Goal: Transaction & Acquisition: Complete application form

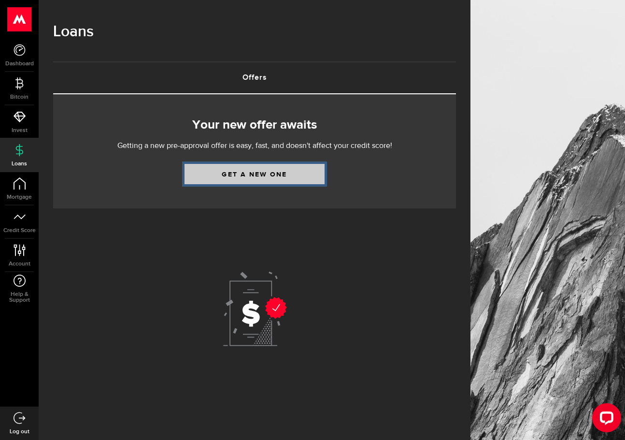
click at [258, 168] on link "Get a new one" at bounding box center [255, 174] width 140 height 20
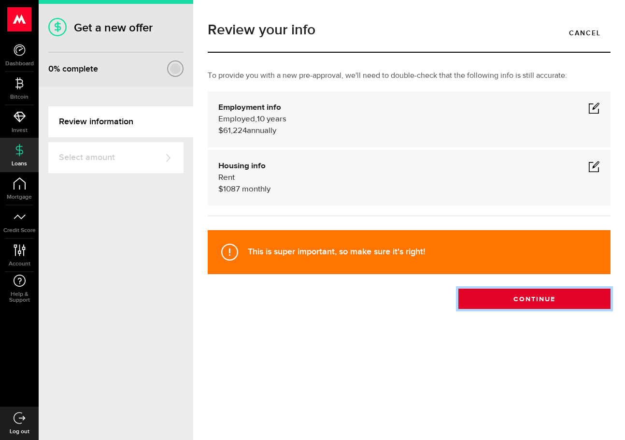
click at [528, 301] on button "Continue" at bounding box center [534, 298] width 152 height 20
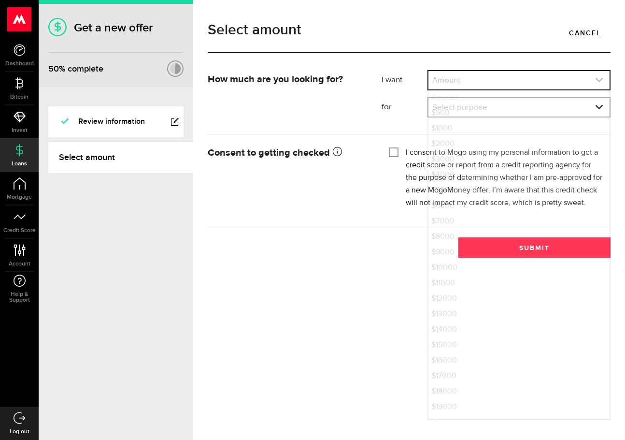
click at [448, 78] on link "expand select" at bounding box center [519, 80] width 181 height 18
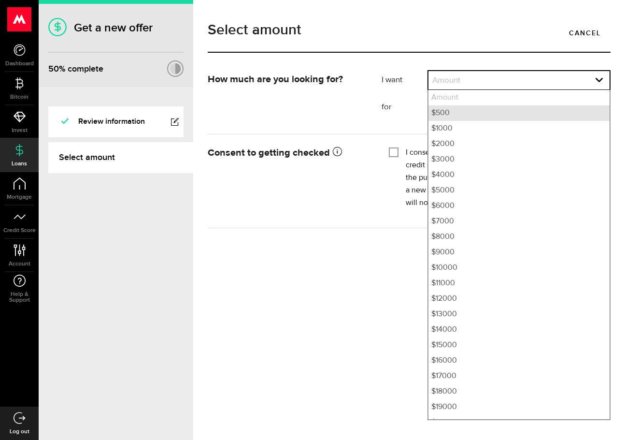
click at [445, 114] on li "$500" at bounding box center [519, 112] width 181 height 15
select select "500"
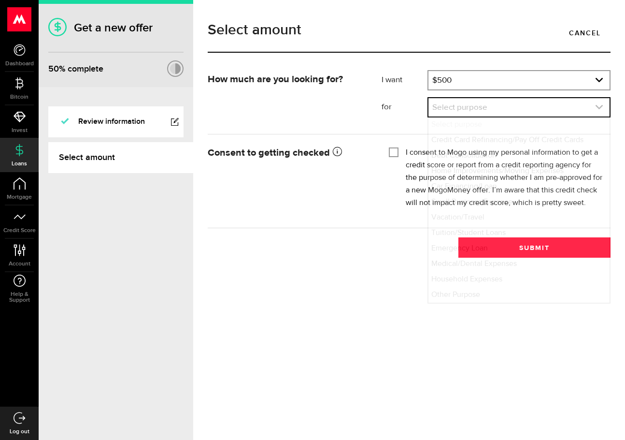
click at [481, 110] on link "expand select" at bounding box center [519, 107] width 181 height 18
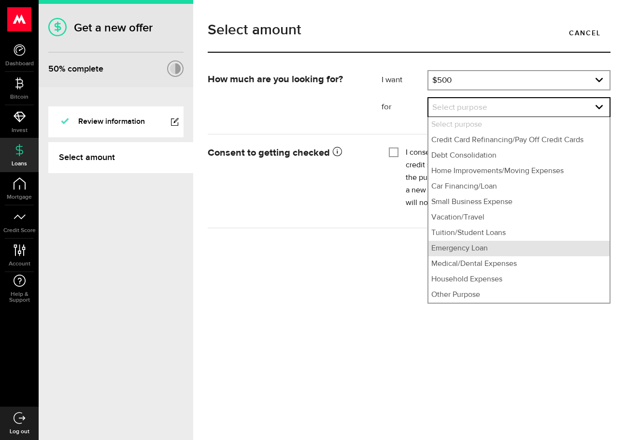
click at [476, 249] on li "Emergency Loan" at bounding box center [519, 248] width 181 height 15
select select "Emergency Loan"
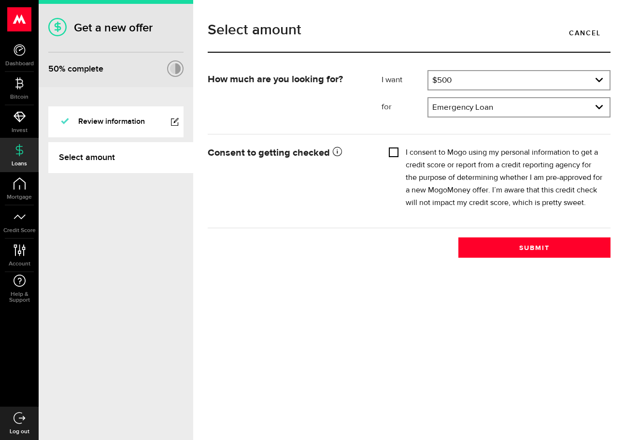
click at [394, 151] on input "I consent to Mogo using my personal information to get a credit score or report…" at bounding box center [394, 151] width 10 height 10
checkbox input "true"
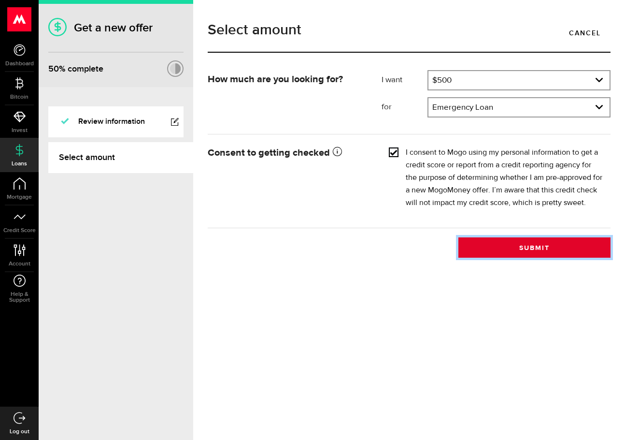
click at [548, 243] on button "Submit" at bounding box center [534, 247] width 152 height 20
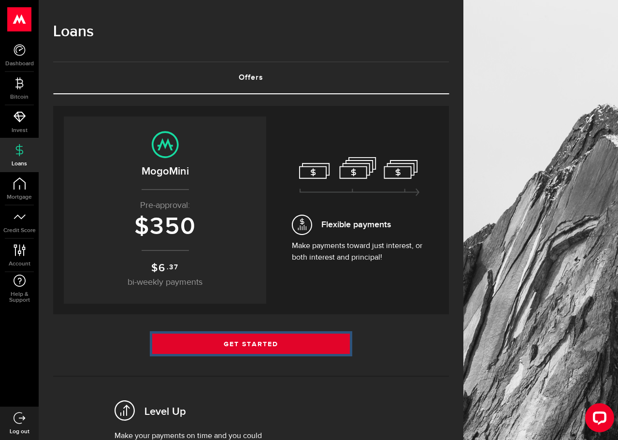
click at [217, 340] on link "Get Started" at bounding box center [251, 343] width 198 height 20
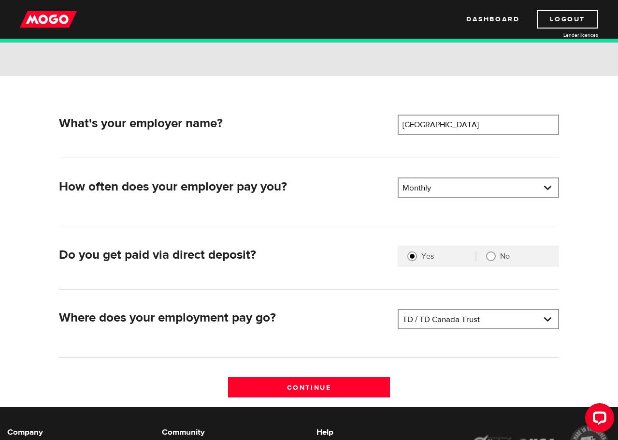
scroll to position [97, 0]
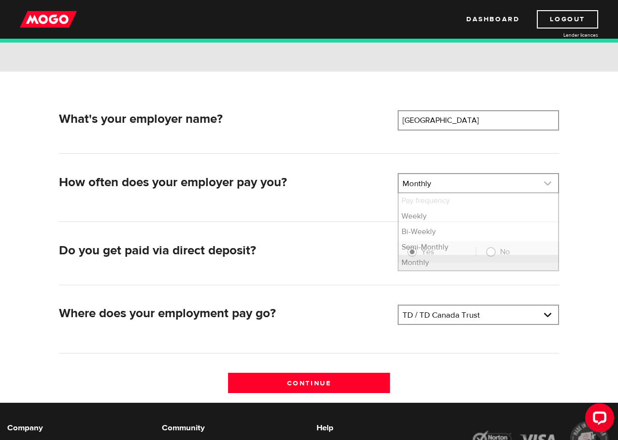
click at [524, 190] on link at bounding box center [479, 183] width 160 height 18
click at [426, 247] on li "Semi-Monthly" at bounding box center [479, 246] width 160 height 15
select select "3"
click at [459, 181] on link at bounding box center [479, 183] width 160 height 18
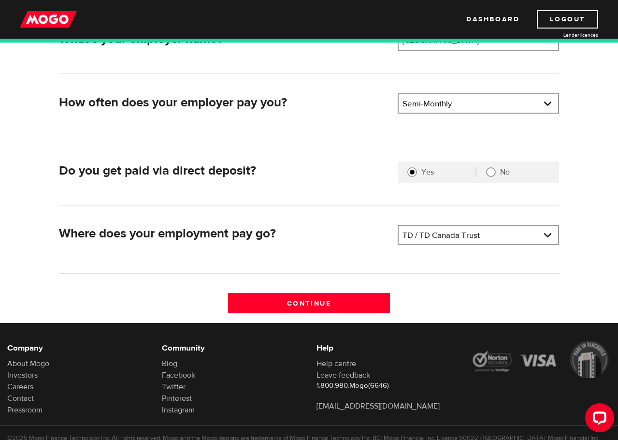
scroll to position [193, 0]
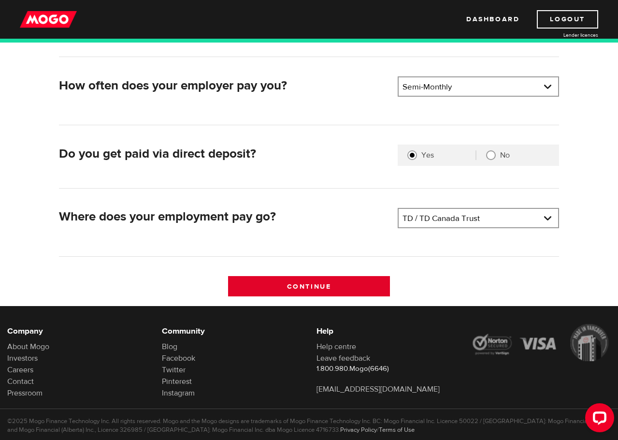
click at [343, 283] on input "Continue" at bounding box center [309, 286] width 162 height 20
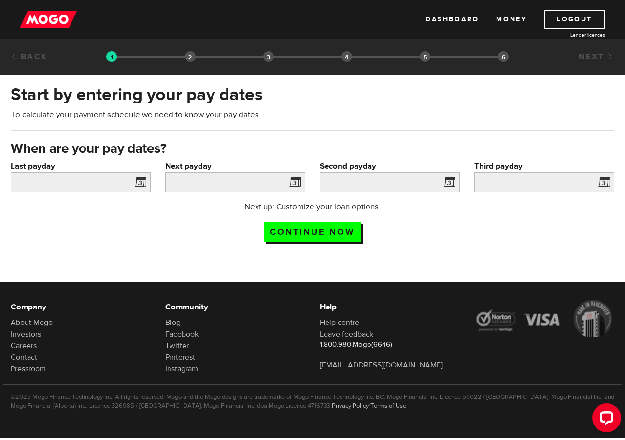
click at [140, 183] on span at bounding box center [138, 183] width 14 height 15
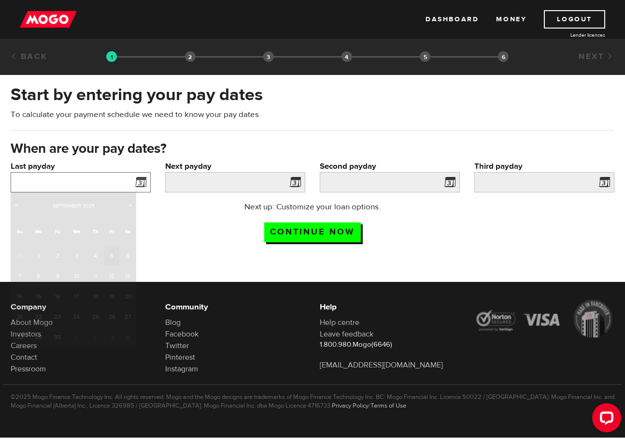
click at [121, 183] on input "Last payday" at bounding box center [81, 182] width 140 height 20
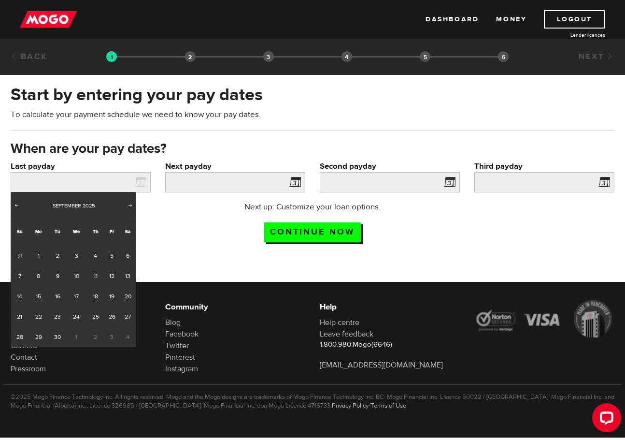
click at [18, 256] on span "31" at bounding box center [20, 255] width 18 height 20
click at [17, 203] on span "Prev" at bounding box center [17, 205] width 8 height 8
click at [17, 358] on link "31" at bounding box center [20, 357] width 18 height 20
type input "2025/08/31"
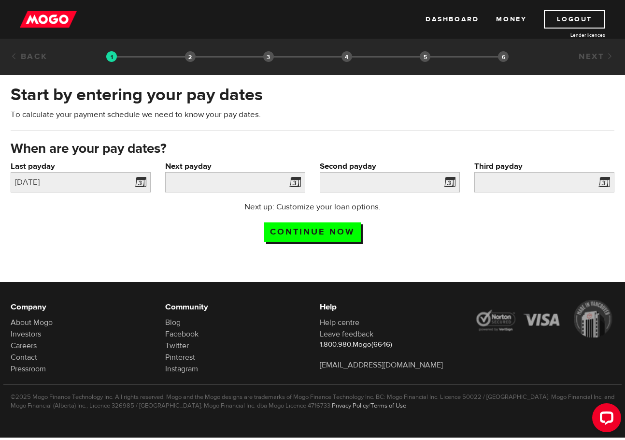
click at [292, 181] on span at bounding box center [293, 183] width 14 height 15
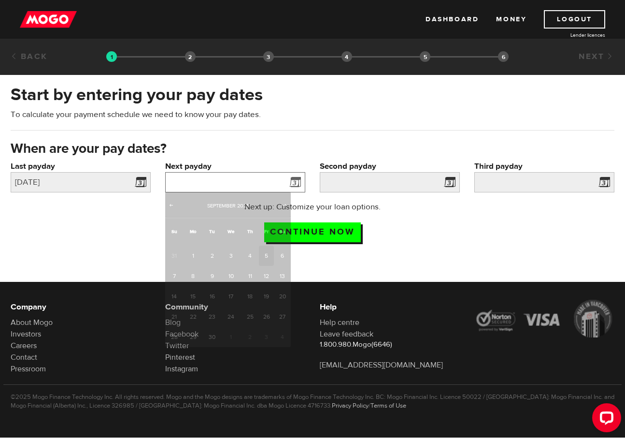
click at [255, 182] on input "Next payday" at bounding box center [235, 182] width 140 height 20
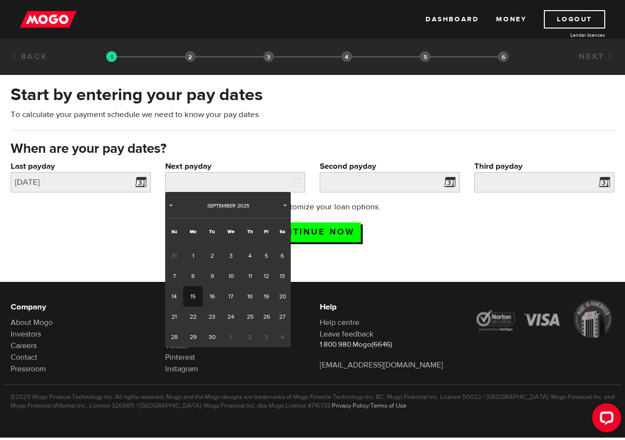
click at [193, 296] on link "15" at bounding box center [193, 296] width 20 height 20
type input "2025/09/15"
type input "2025/9/30"
type input "2025/10/15"
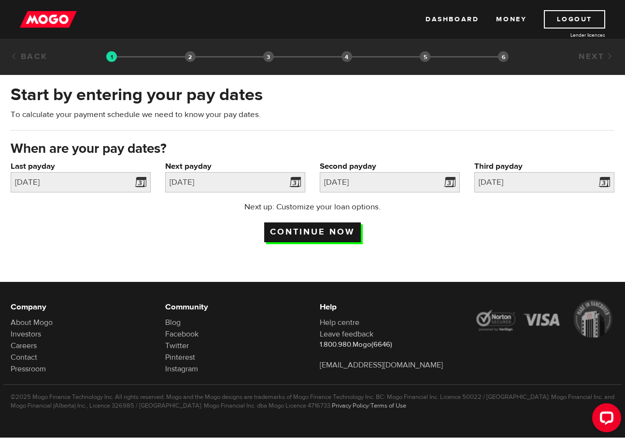
click at [354, 232] on input "Continue now" at bounding box center [312, 232] width 97 height 20
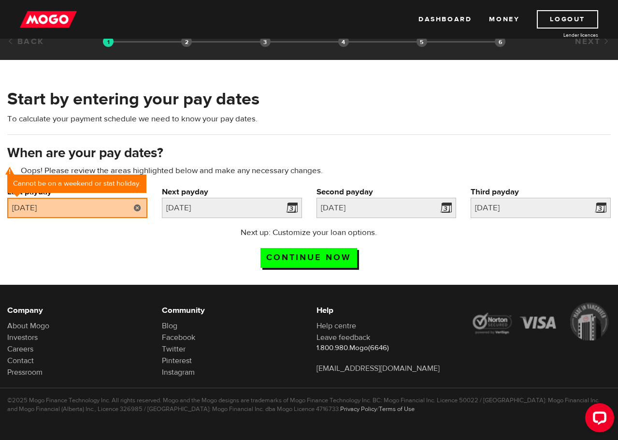
click at [138, 206] on link at bounding box center [138, 208] width 20 height 20
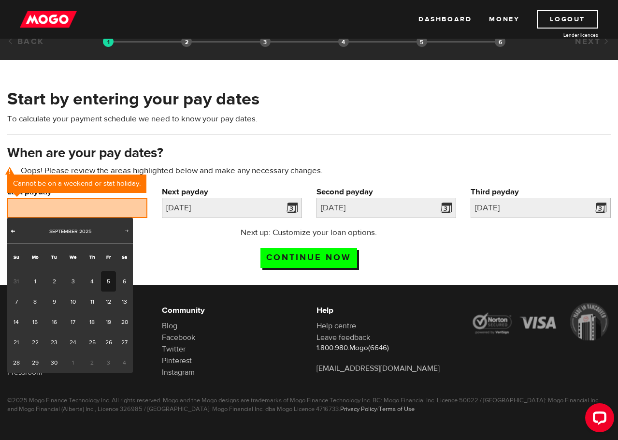
click at [12, 231] on span "Prev" at bounding box center [13, 231] width 8 height 8
click at [106, 361] on link "29" at bounding box center [108, 362] width 15 height 20
type input "2025/08/29"
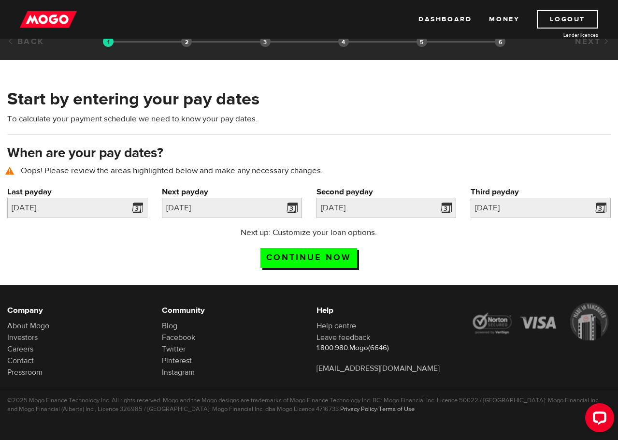
click at [182, 251] on div "Next up: Customize your loan options. Continue now" at bounding box center [309, 251] width 618 height 48
click at [330, 255] on input "Continue now" at bounding box center [308, 258] width 97 height 20
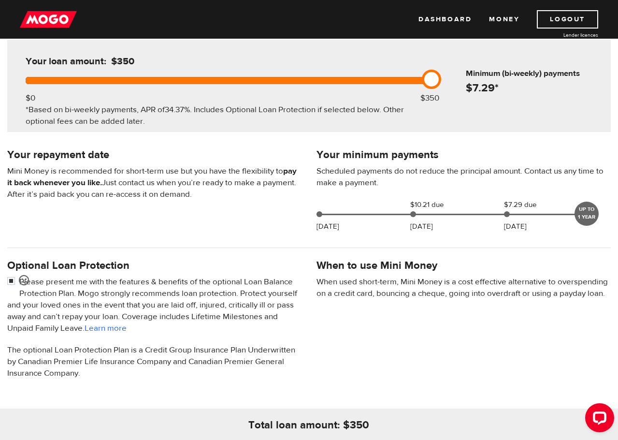
scroll to position [29, 0]
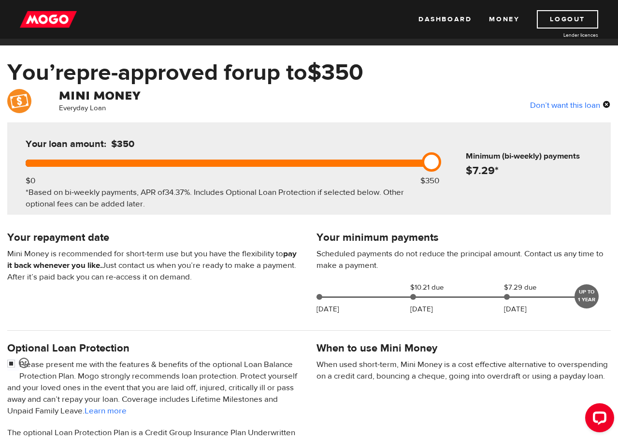
click at [206, 102] on div "Everyday Loan" at bounding box center [155, 101] width 206 height 25
drag, startPoint x: 430, startPoint y: 168, endPoint x: 398, endPoint y: 167, distance: 32.4
click at [398, 167] on div "Your loan amount: $400 $0 $350 *Based on bi-weekly payments, APR of 34.37% . In…" at bounding box center [226, 168] width 430 height 92
click at [397, 164] on div at bounding box center [226, 162] width 401 height 7
drag, startPoint x: 429, startPoint y: 160, endPoint x: 400, endPoint y: 160, distance: 29.5
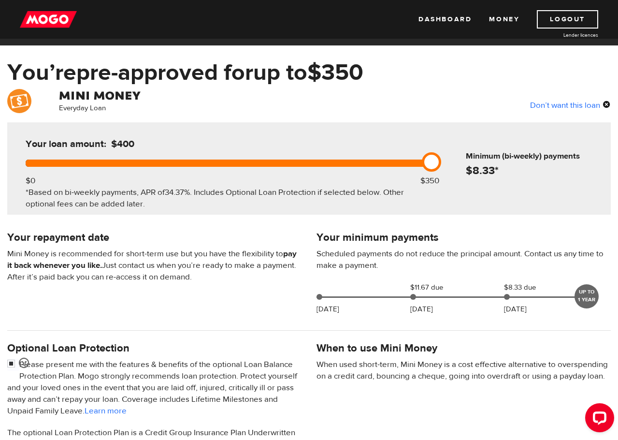
click at [408, 160] on div at bounding box center [226, 162] width 401 height 7
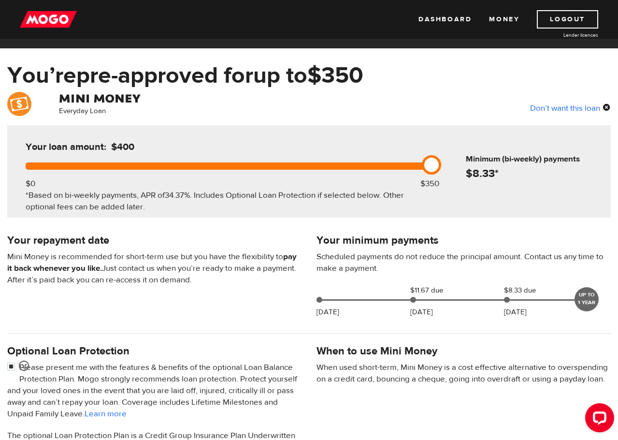
scroll to position [48, 0]
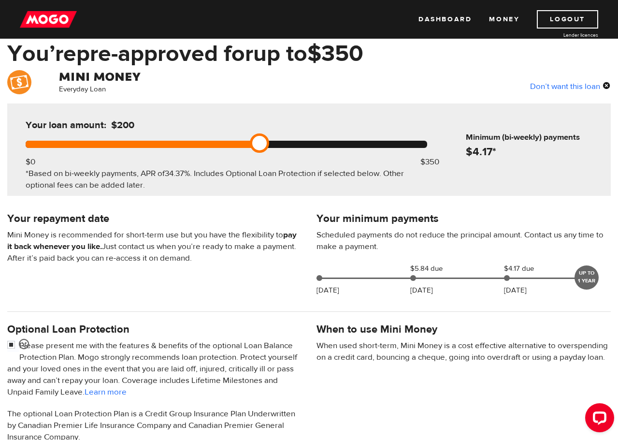
drag, startPoint x: 436, startPoint y: 143, endPoint x: 356, endPoint y: 140, distance: 80.2
click at [356, 141] on div at bounding box center [226, 144] width 401 height 7
drag, startPoint x: 262, startPoint y: 143, endPoint x: 322, endPoint y: 143, distance: 59.9
click at [322, 143] on div at bounding box center [226, 144] width 401 height 7
click at [323, 142] on div at bounding box center [226, 144] width 401 height 7
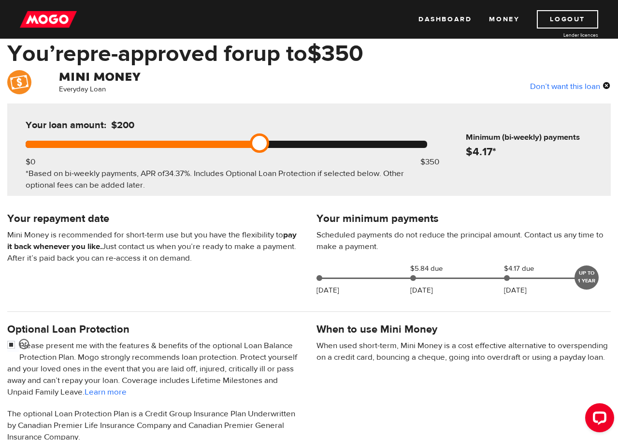
click at [343, 141] on div at bounding box center [226, 144] width 401 height 7
click at [385, 141] on div at bounding box center [226, 144] width 401 height 7
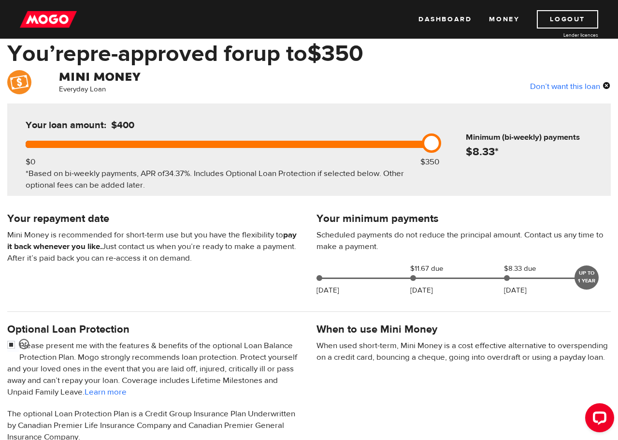
click at [381, 141] on div at bounding box center [226, 144] width 401 height 7
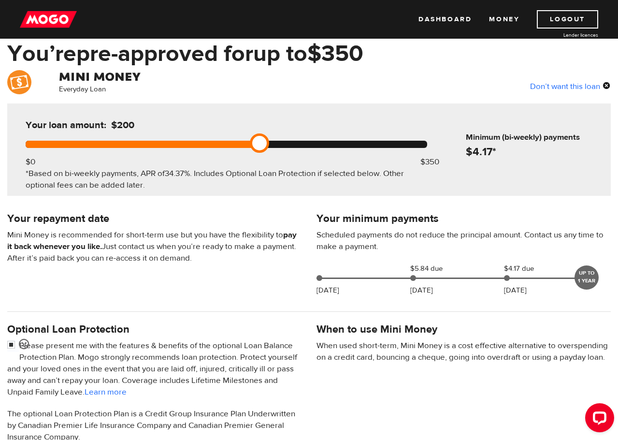
drag, startPoint x: 431, startPoint y: 143, endPoint x: 359, endPoint y: 142, distance: 72.5
click at [359, 142] on div at bounding box center [226, 144] width 401 height 7
drag, startPoint x: 263, startPoint y: 143, endPoint x: 315, endPoint y: 144, distance: 52.7
click at [315, 144] on div at bounding box center [226, 144] width 401 height 7
click at [319, 143] on div at bounding box center [226, 144] width 401 height 7
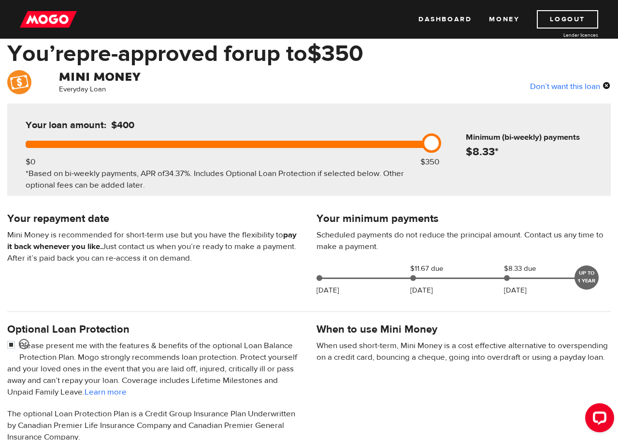
click at [379, 142] on div at bounding box center [226, 144] width 401 height 7
drag, startPoint x: 431, startPoint y: 144, endPoint x: 399, endPoint y: 143, distance: 31.9
click at [399, 143] on div at bounding box center [226, 144] width 401 height 7
click at [398, 143] on div at bounding box center [226, 144] width 401 height 7
drag, startPoint x: 433, startPoint y: 142, endPoint x: 390, endPoint y: 141, distance: 43.5
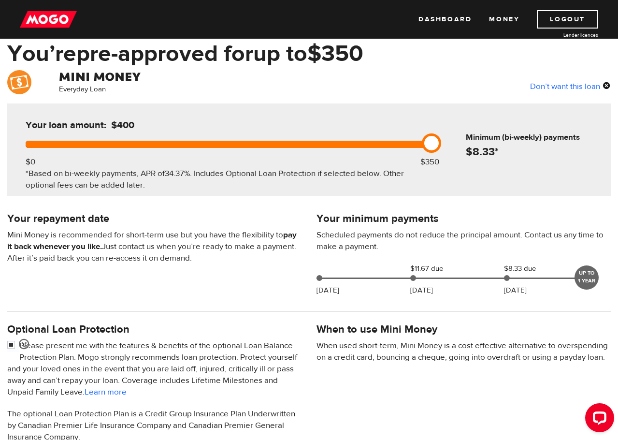
click at [390, 141] on div at bounding box center [226, 144] width 401 height 7
click at [384, 141] on div at bounding box center [226, 144] width 401 height 7
click at [341, 141] on div at bounding box center [226, 144] width 401 height 7
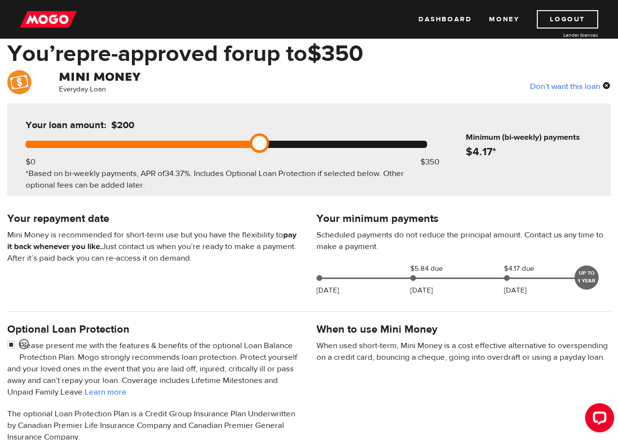
click at [327, 143] on div at bounding box center [226, 144] width 401 height 7
drag, startPoint x: 258, startPoint y: 138, endPoint x: 325, endPoint y: 141, distance: 67.7
click at [325, 141] on div at bounding box center [226, 144] width 401 height 7
click at [336, 141] on div at bounding box center [226, 144] width 401 height 7
click at [424, 142] on div at bounding box center [226, 144] width 401 height 7
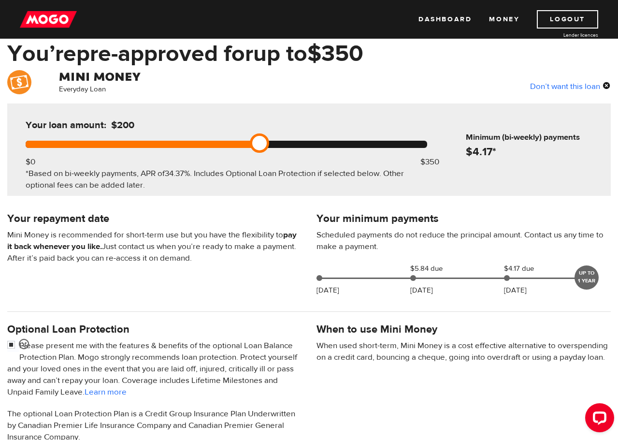
click at [320, 144] on div at bounding box center [226, 144] width 401 height 7
click at [361, 143] on div at bounding box center [226, 144] width 401 height 7
click at [423, 142] on div at bounding box center [226, 144] width 401 height 7
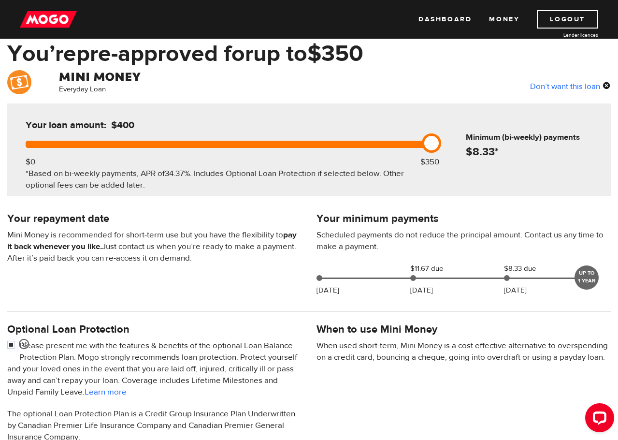
click at [385, 143] on div at bounding box center [226, 144] width 401 height 7
click at [401, 143] on div at bounding box center [226, 144] width 401 height 7
drag, startPoint x: 431, startPoint y: 142, endPoint x: 321, endPoint y: 150, distance: 110.4
click at [393, 145] on div at bounding box center [226, 144] width 401 height 7
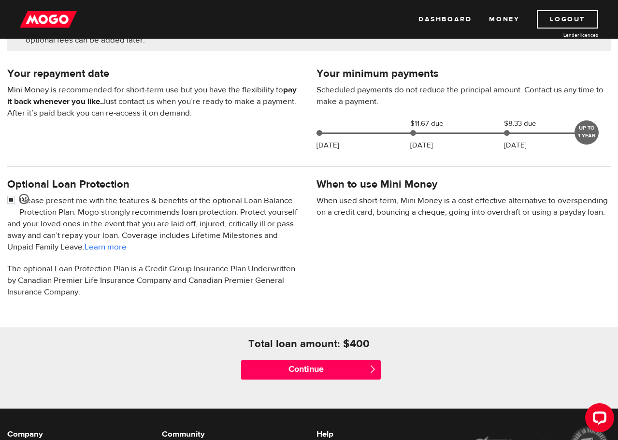
scroll to position [145, 0]
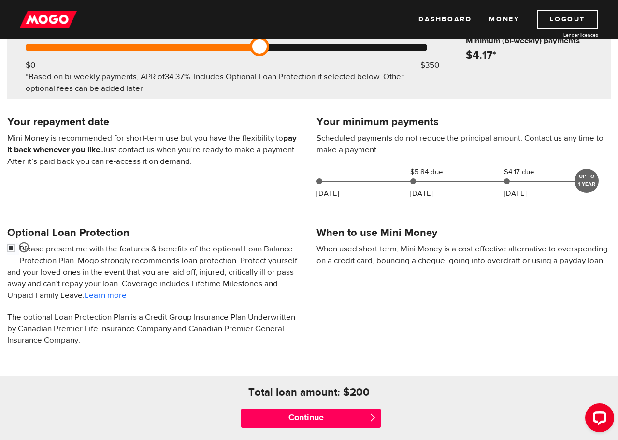
drag, startPoint x: 433, startPoint y: 49, endPoint x: 353, endPoint y: 49, distance: 80.2
click at [353, 49] on div at bounding box center [226, 47] width 401 height 7
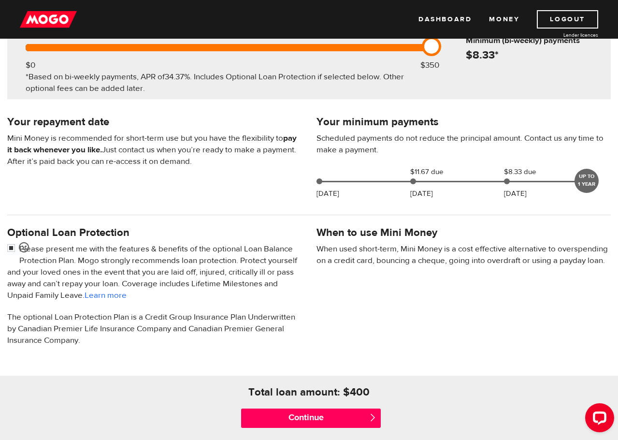
drag, startPoint x: 260, startPoint y: 49, endPoint x: 411, endPoint y: 50, distance: 150.7
click at [411, 50] on div at bounding box center [226, 47] width 401 height 7
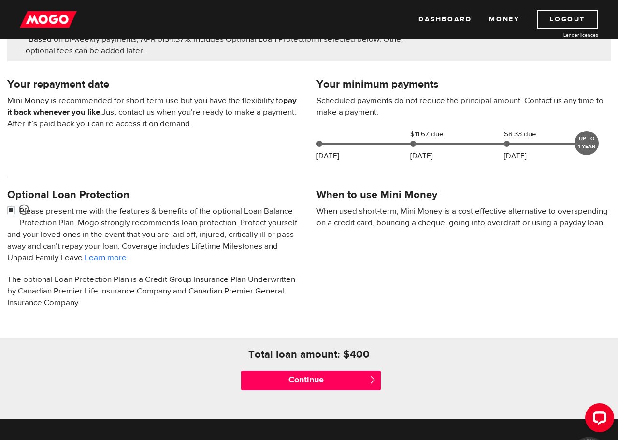
scroll to position [242, 0]
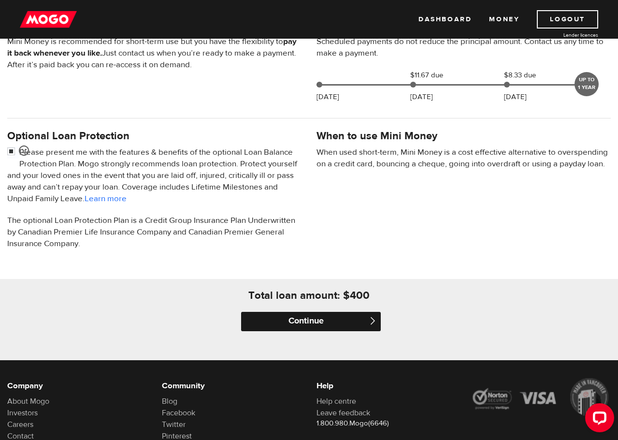
click at [312, 320] on input "Continue" at bounding box center [311, 321] width 140 height 19
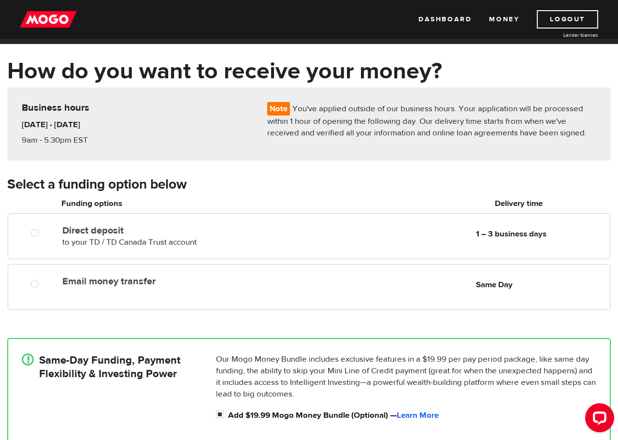
scroll to position [48, 0]
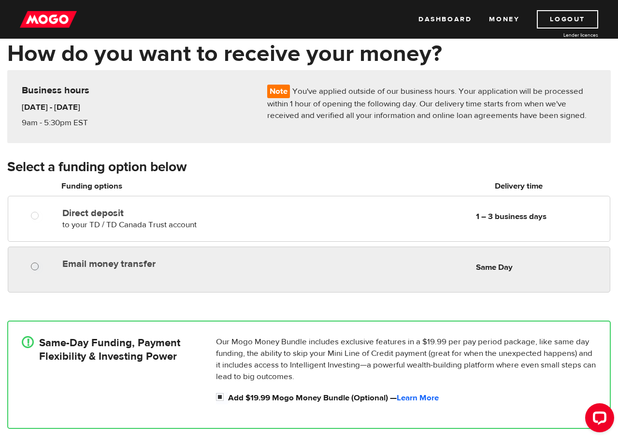
radio input "true"
click at [31, 264] on input "Email money transfer" at bounding box center [37, 267] width 12 height 12
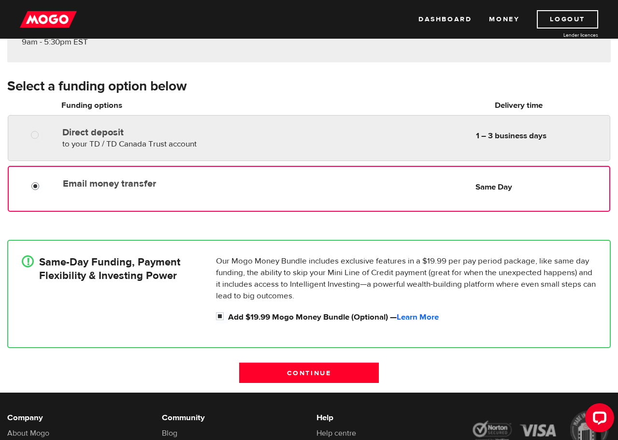
scroll to position [145, 0]
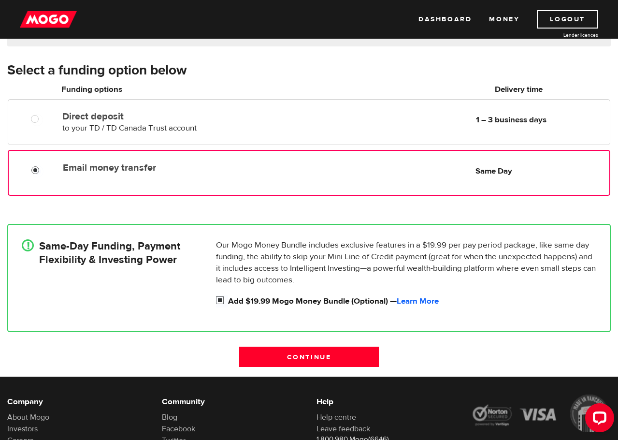
click at [218, 300] on input "Add $19.99 Mogo Money Bundle (Optional) — Learn More" at bounding box center [222, 301] width 12 height 12
checkbox input "false"
radio input "false"
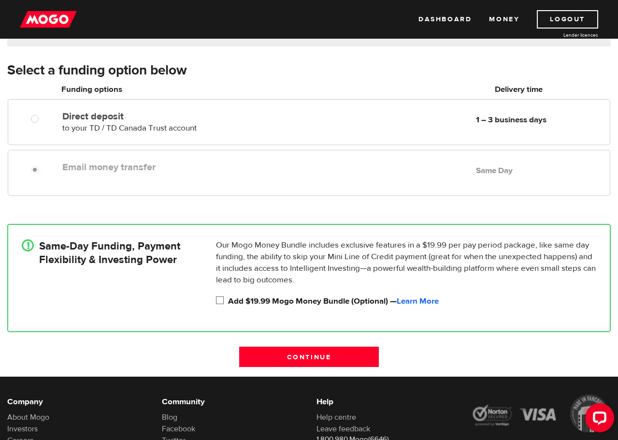
scroll to position [193, 0]
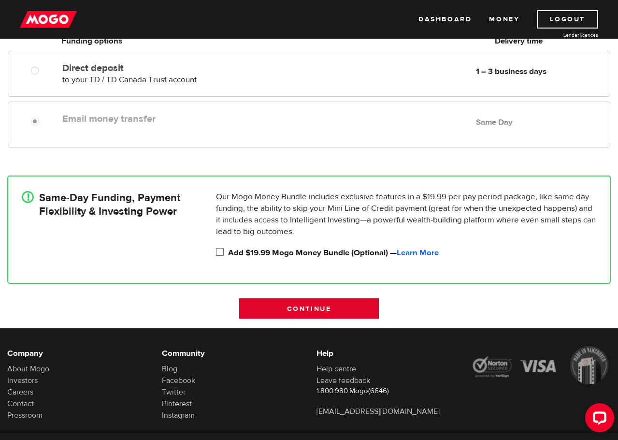
click at [273, 306] on input "Continue" at bounding box center [309, 308] width 140 height 20
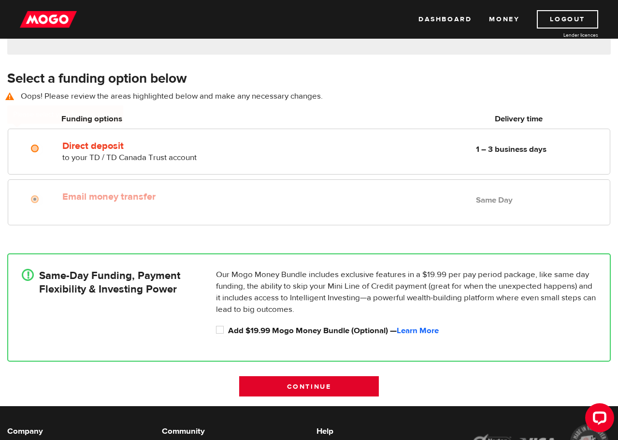
scroll to position [134, 0]
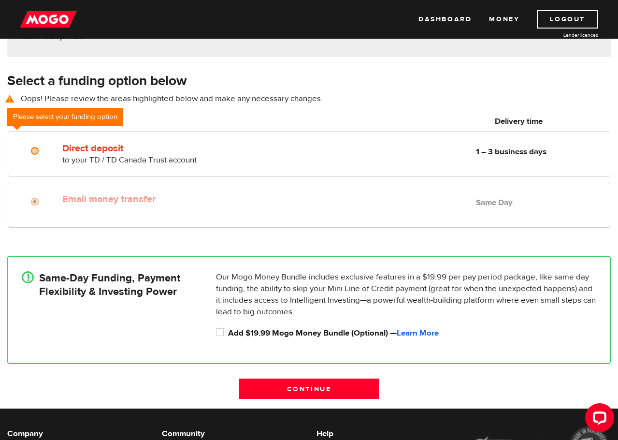
click at [73, 197] on label "Email money transfer" at bounding box center [173, 199] width 222 height 12
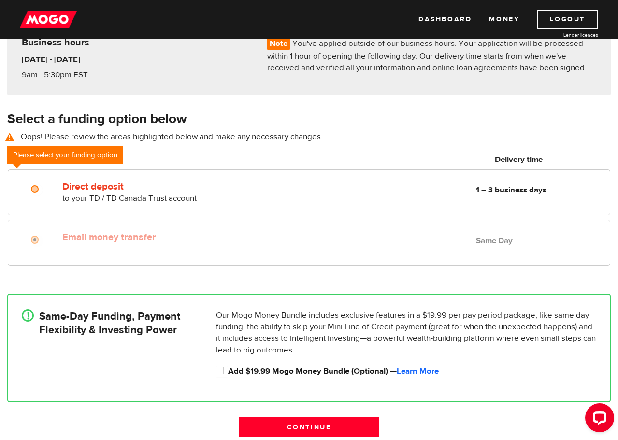
scroll to position [38, 0]
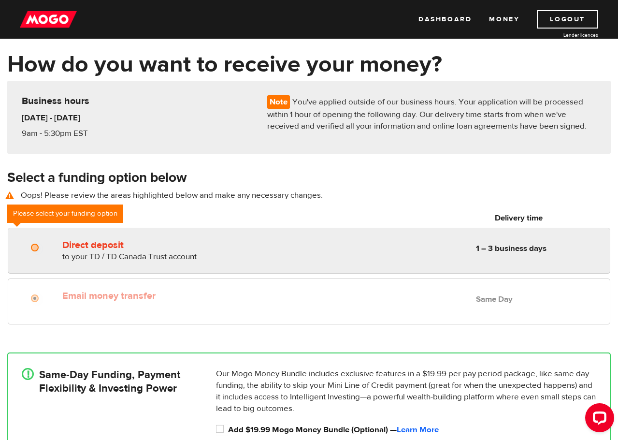
radio input "true"
click at [91, 251] on span "to your TD / TD Canada Trust account" at bounding box center [129, 256] width 134 height 11
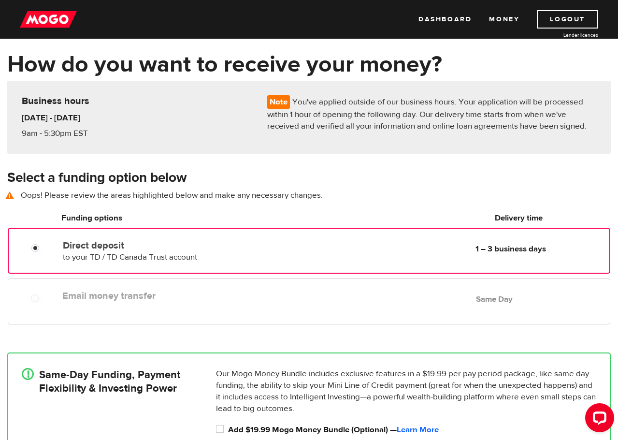
click at [128, 298] on label "Email money transfer" at bounding box center [173, 296] width 222 height 12
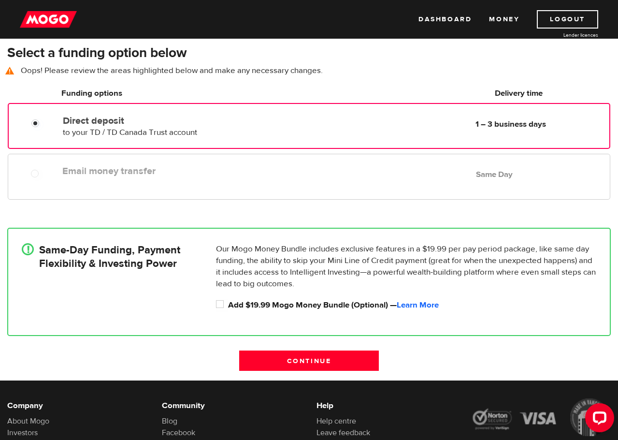
scroll to position [0, 0]
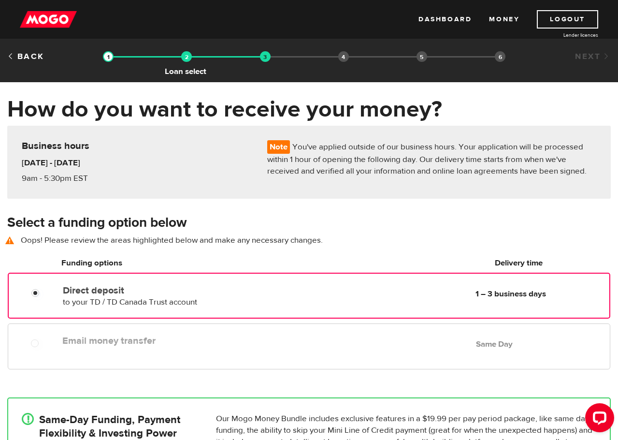
click at [185, 57] on img at bounding box center [186, 56] width 11 height 11
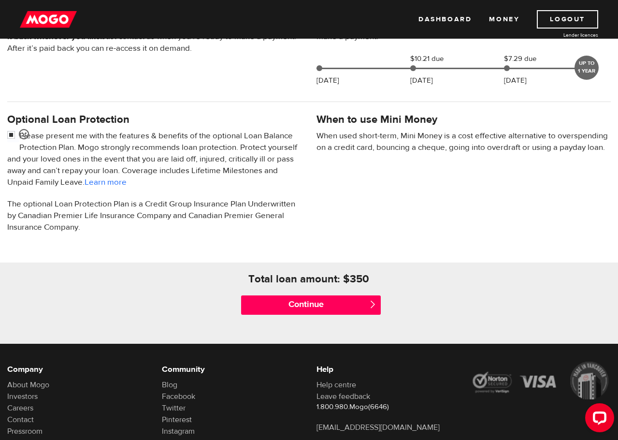
scroll to position [193, 0]
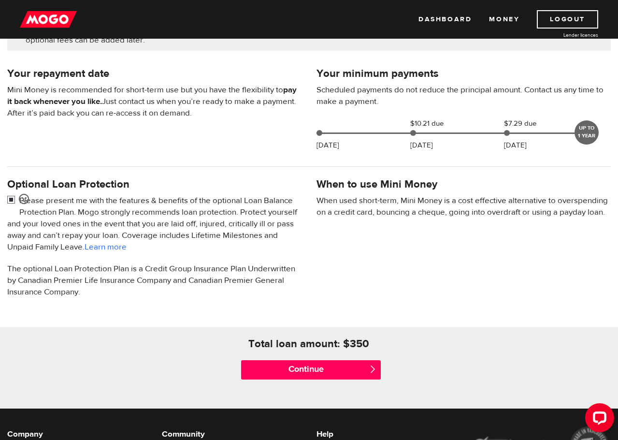
click at [11, 199] on input "checkbox" at bounding box center [13, 201] width 12 height 12
checkbox input "false"
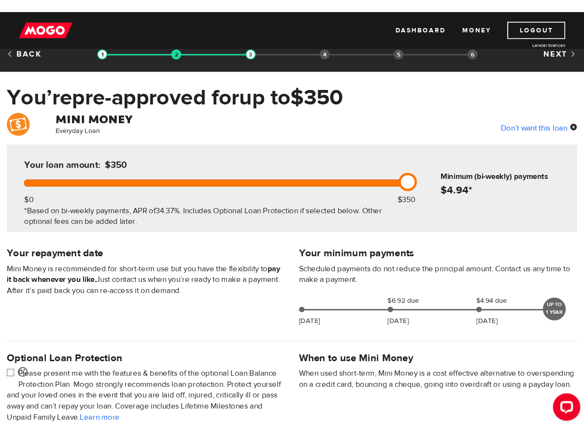
scroll to position [0, 0]
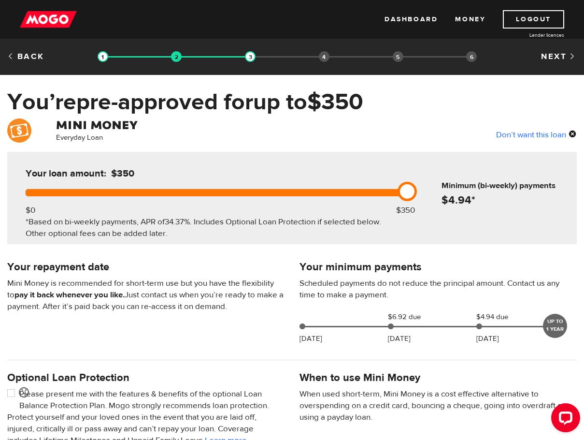
click at [189, 169] on h5 "Your loan amount: $350" at bounding box center [118, 174] width 185 height 12
drag, startPoint x: 407, startPoint y: 194, endPoint x: 380, endPoint y: 193, distance: 27.1
click at [380, 193] on div at bounding box center [214, 192] width 377 height 7
click at [408, 192] on link at bounding box center [407, 191] width 19 height 19
drag, startPoint x: 401, startPoint y: 192, endPoint x: 327, endPoint y: 191, distance: 74.9
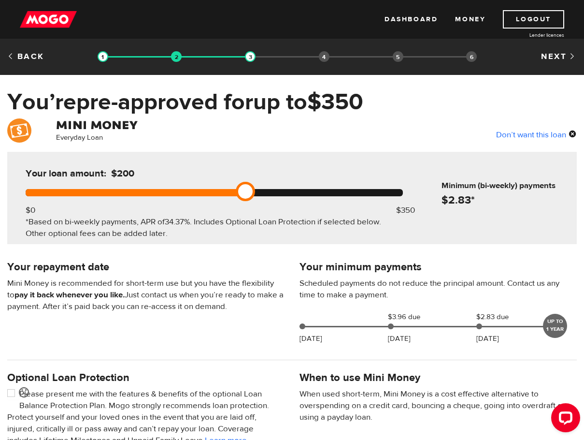
click at [327, 191] on div at bounding box center [214, 192] width 377 height 7
drag, startPoint x: 252, startPoint y: 191, endPoint x: 347, endPoint y: 191, distance: 95.2
click at [347, 191] on div at bounding box center [214, 192] width 377 height 7
click at [393, 190] on div at bounding box center [214, 192] width 377 height 7
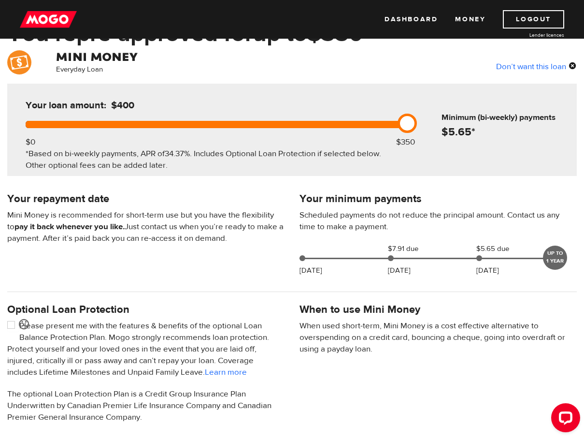
scroll to position [48, 0]
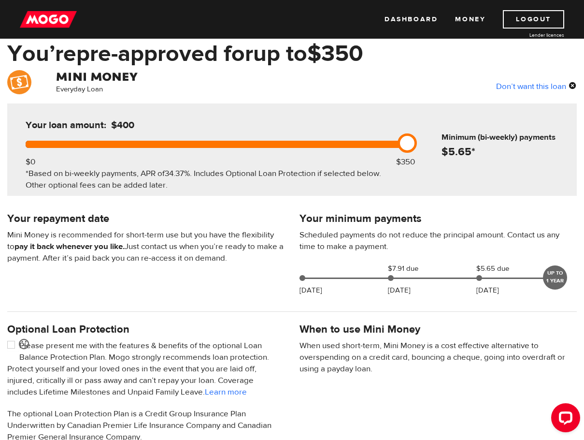
click at [543, 85] on div "Don’t want this loan" at bounding box center [536, 86] width 81 height 13
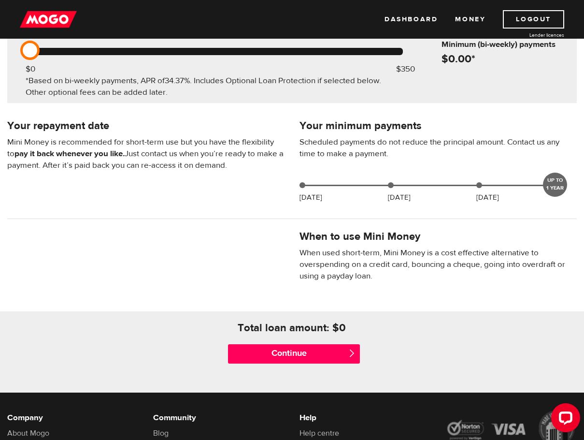
scroll to position [193, 0]
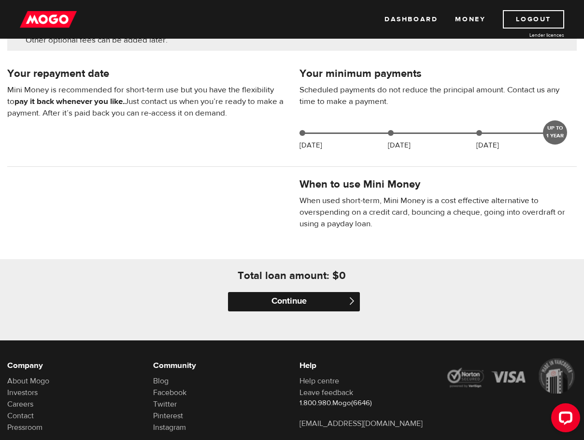
click at [284, 302] on input "Continue" at bounding box center [293, 301] width 131 height 19
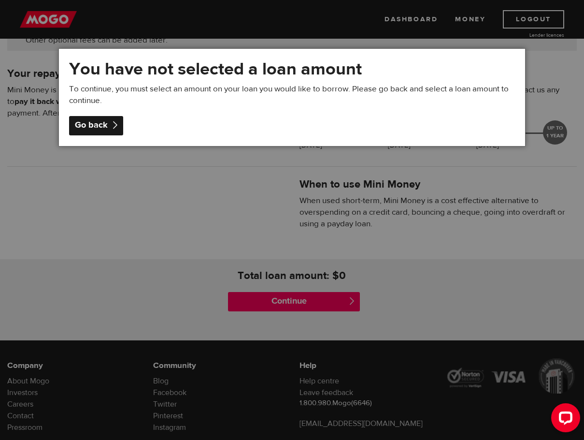
click at [93, 128] on div "Go back" at bounding box center [96, 125] width 54 height 19
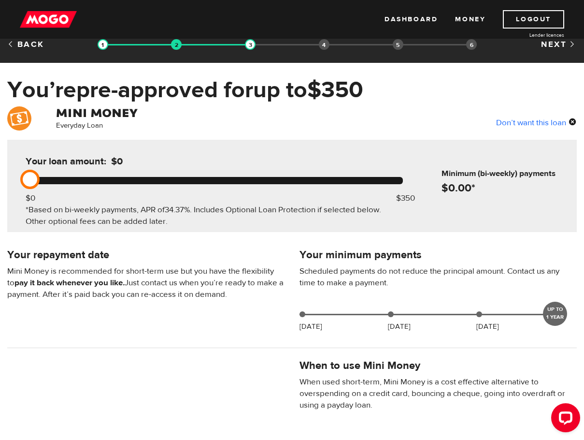
scroll to position [0, 0]
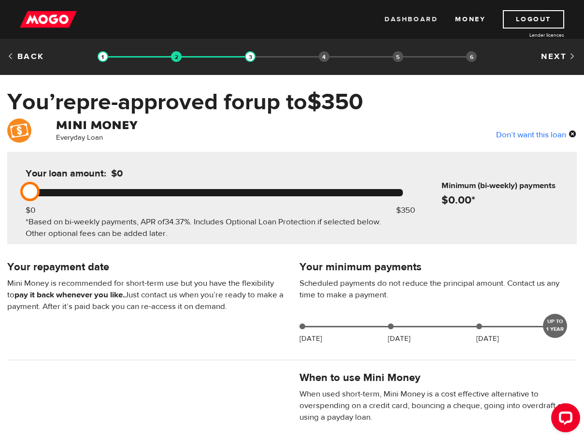
click at [415, 17] on link "Dashboard" at bounding box center [411, 19] width 53 height 18
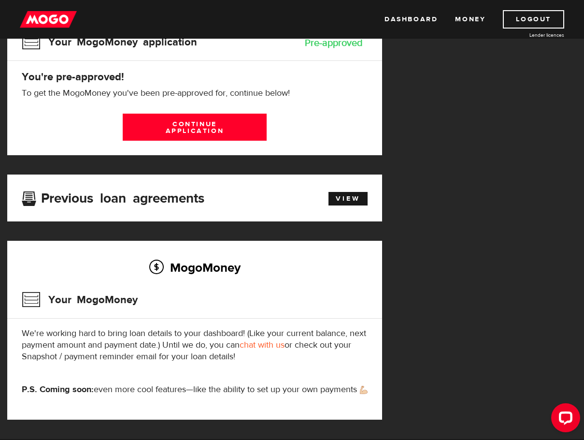
scroll to position [97, 0]
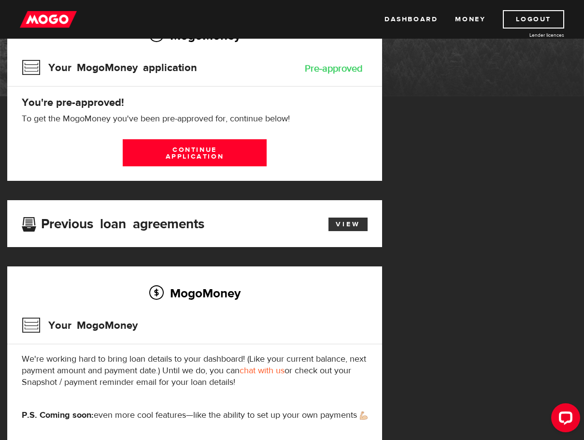
click at [346, 220] on link "View" at bounding box center [348, 224] width 39 height 14
